Goal: Task Accomplishment & Management: Complete application form

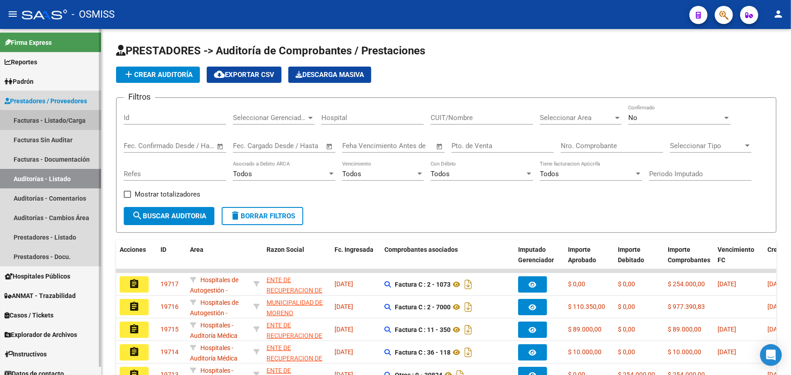
click at [40, 118] on link "Facturas - Listado/Carga" at bounding box center [50, 120] width 101 height 19
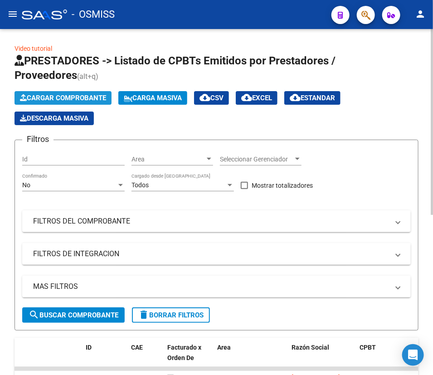
click at [34, 97] on span "Cargar Comprobante" at bounding box center [63, 98] width 86 height 8
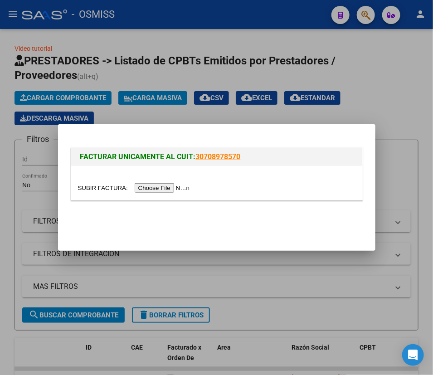
click at [113, 189] on input "file" at bounding box center [135, 188] width 115 height 10
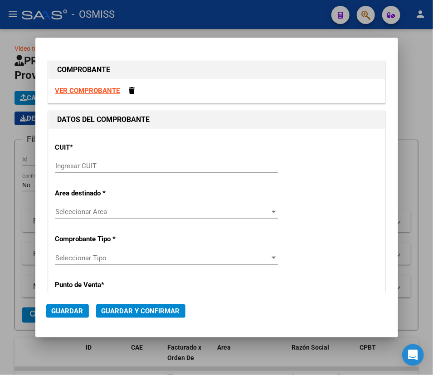
click at [105, 168] on input "Ingresar CUIT" at bounding box center [166, 166] width 222 height 8
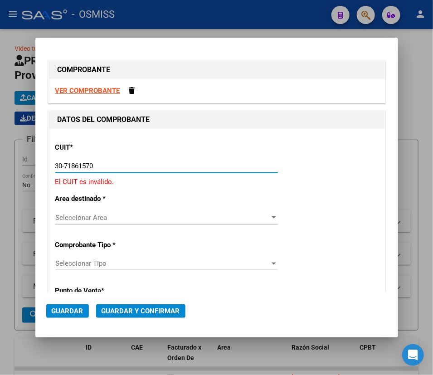
type input "30-71861570-0"
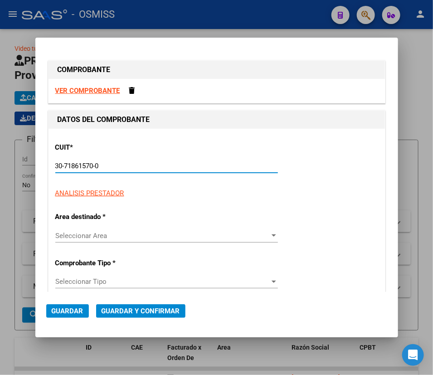
type input "42"
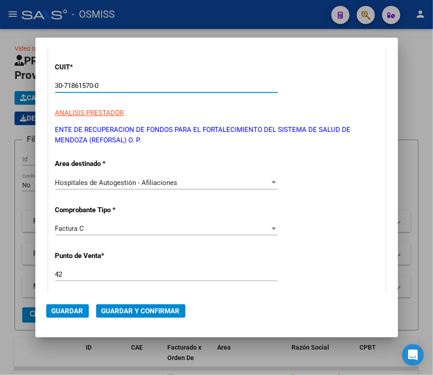
scroll to position [82, 0]
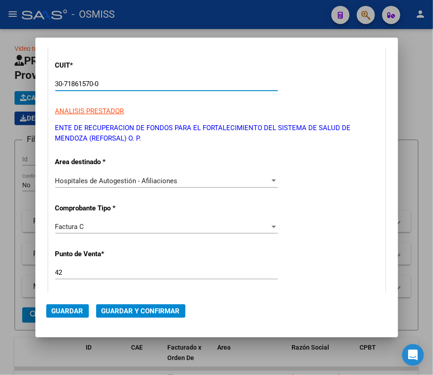
type input "30-71861570-0"
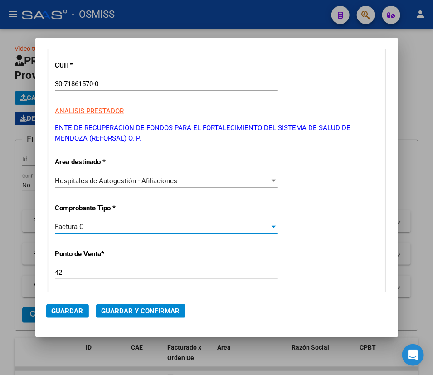
click at [129, 224] on div "Factura C" at bounding box center [162, 226] width 214 height 8
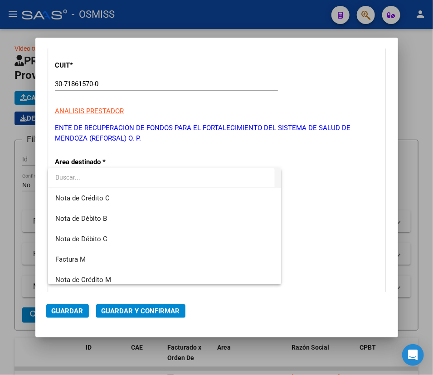
scroll to position [164, 0]
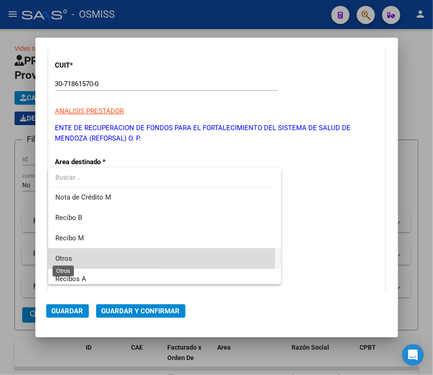
click at [69, 256] on span "Otros" at bounding box center [63, 258] width 17 height 8
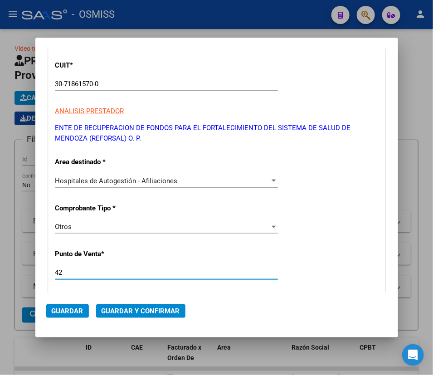
drag, startPoint x: 65, startPoint y: 270, endPoint x: 52, endPoint y: 270, distance: 12.7
click at [52, 270] on div "CUIT * 30-71861570-0 Ingresar CUIT ANALISIS PRESTADOR ENTE DE RECUPERACION DE F…" at bounding box center [216, 373] width 336 height 653
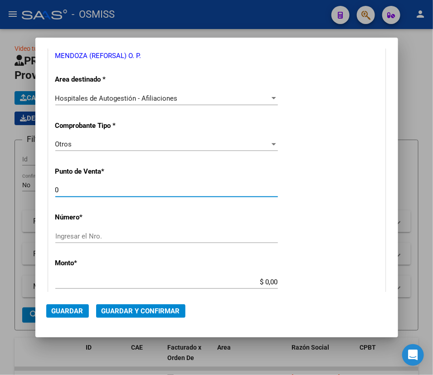
type input "0"
click at [84, 237] on input "Ingresar el Nro." at bounding box center [166, 236] width 222 height 8
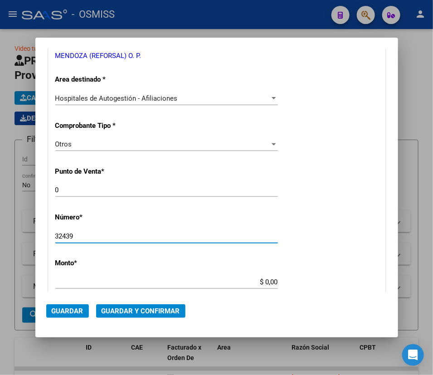
type input "32439"
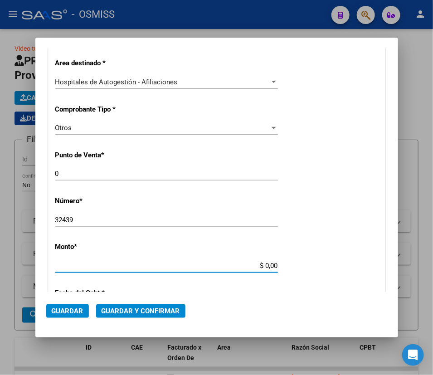
drag, startPoint x: 261, startPoint y: 283, endPoint x: 327, endPoint y: 285, distance: 66.2
click at [327, 285] on div "CUIT * 30-71861570-0 Ingresar CUIT ANALISIS PRESTADOR ENTE DE RECUPERACION DE F…" at bounding box center [216, 274] width 336 height 653
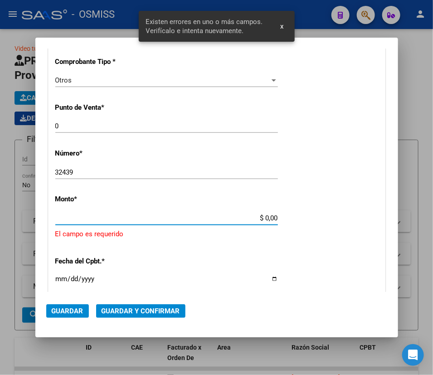
scroll to position [272, 0]
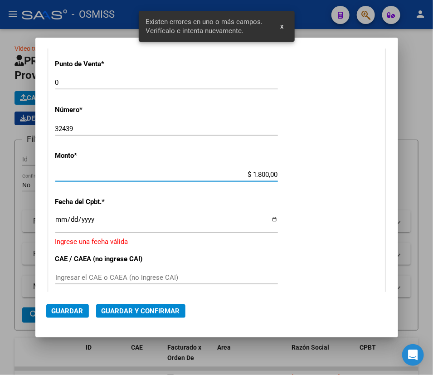
type input "$ 18.000,00"
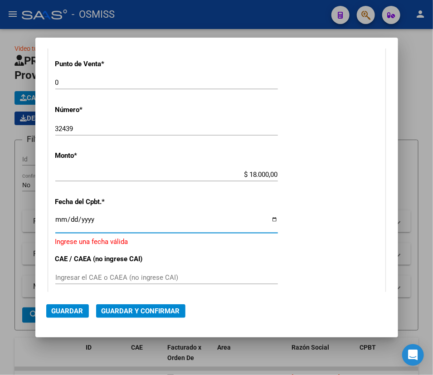
click at [272, 219] on input "Ingresar la fecha" at bounding box center [166, 223] width 222 height 15
type input "[DATE]"
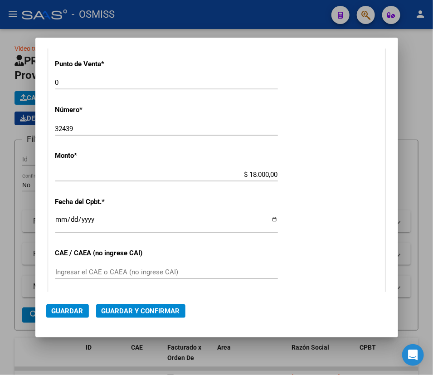
drag, startPoint x: 165, startPoint y: 269, endPoint x: 92, endPoint y: 307, distance: 82.5
click at [92, 307] on mat-dialog-actions "Guardar Guardar y Confirmar" at bounding box center [216, 309] width 341 height 34
click at [144, 311] on span "Guardar y Confirmar" at bounding box center [141, 311] width 78 height 8
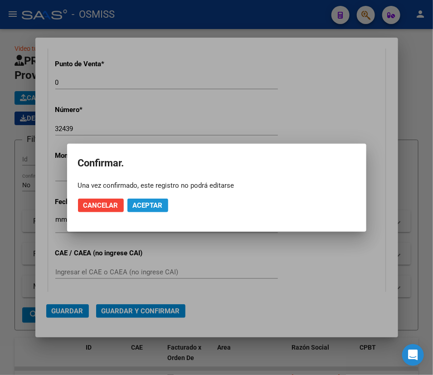
click at [153, 199] on button "Aceptar" at bounding box center [147, 205] width 41 height 14
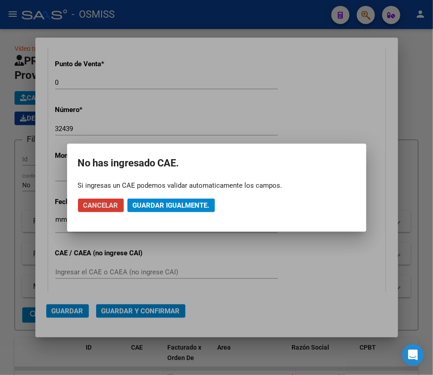
click at [185, 206] on span "Guardar igualmente." at bounding box center [171, 205] width 77 height 8
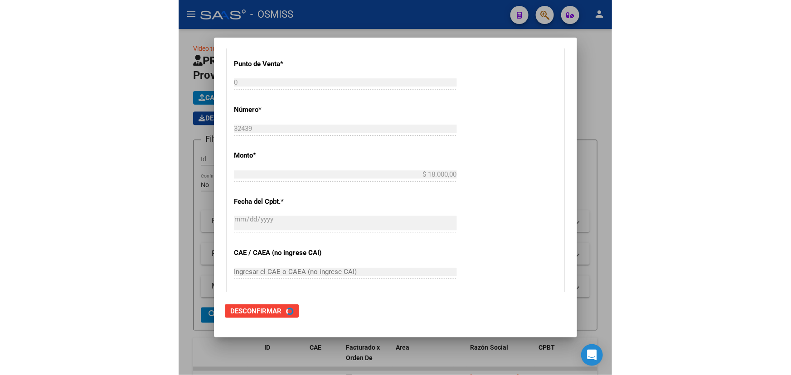
scroll to position [0, 0]
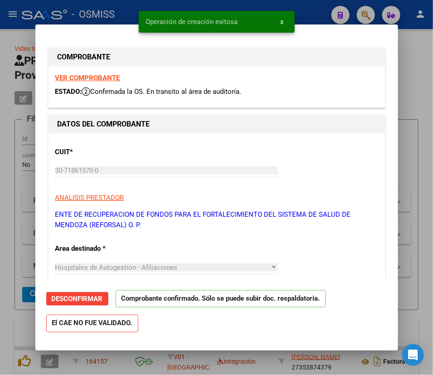
type input "[DATE]"
click at [412, 47] on div at bounding box center [216, 187] width 433 height 375
type input "$ 0,00"
